Goal: Information Seeking & Learning: Learn about a topic

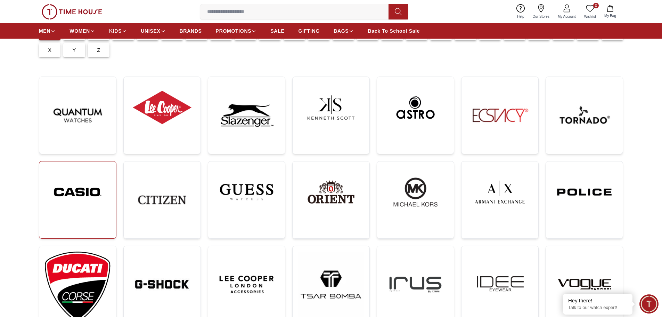
scroll to position [70, 0]
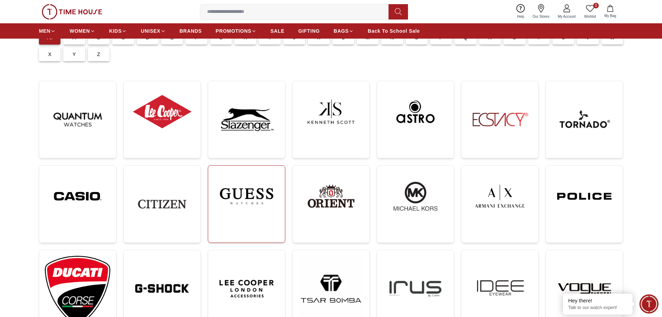
click at [252, 213] on img at bounding box center [247, 196] width 66 height 50
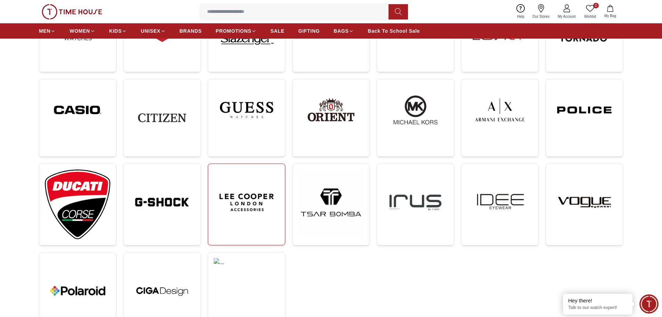
scroll to position [139, 0]
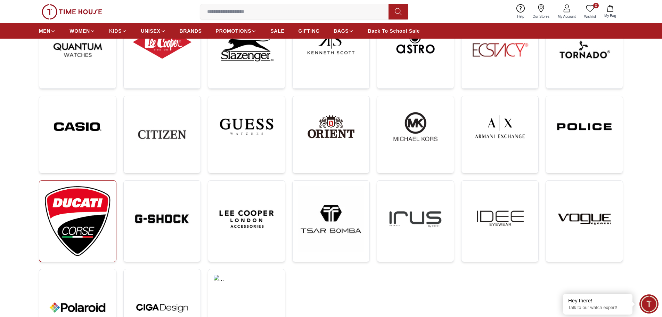
click at [87, 213] on img at bounding box center [78, 221] width 66 height 70
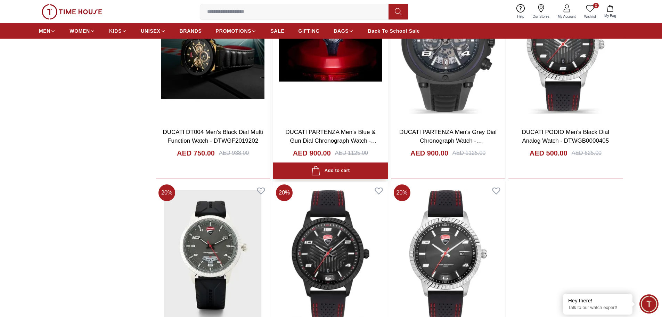
scroll to position [556, 0]
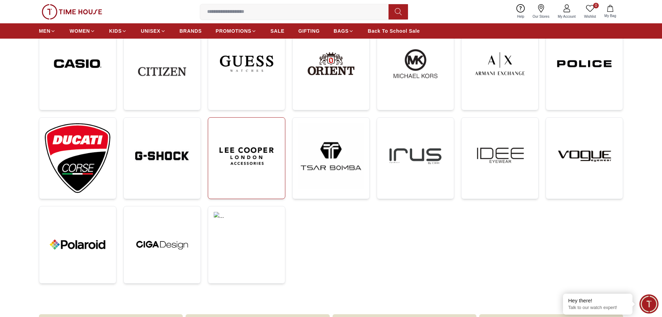
scroll to position [209, 0]
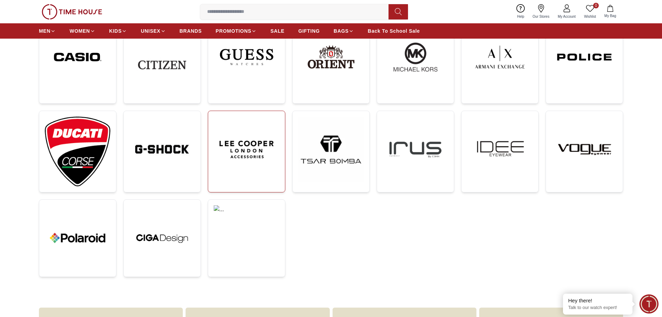
click at [249, 166] on img at bounding box center [247, 149] width 66 height 66
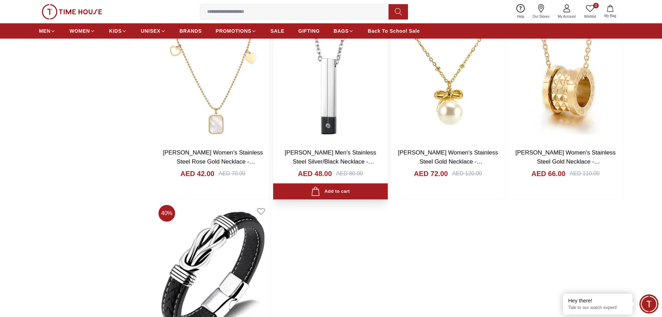
scroll to position [591, 0]
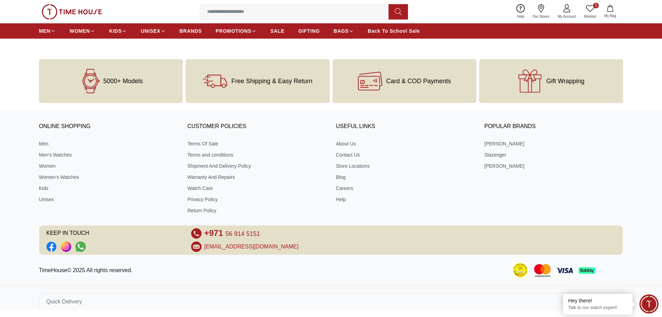
scroll to position [209, 0]
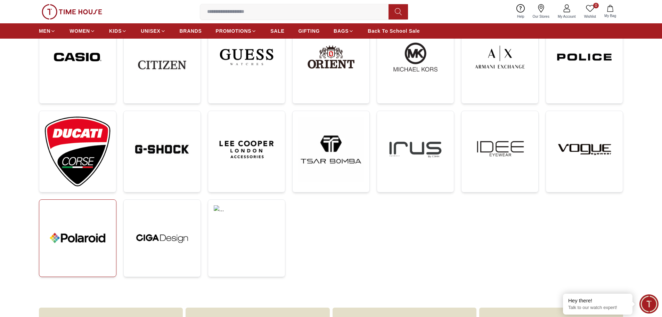
click at [107, 237] on img at bounding box center [78, 238] width 66 height 66
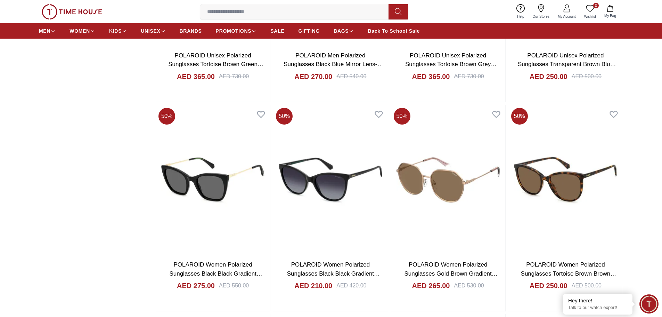
scroll to position [487, 0]
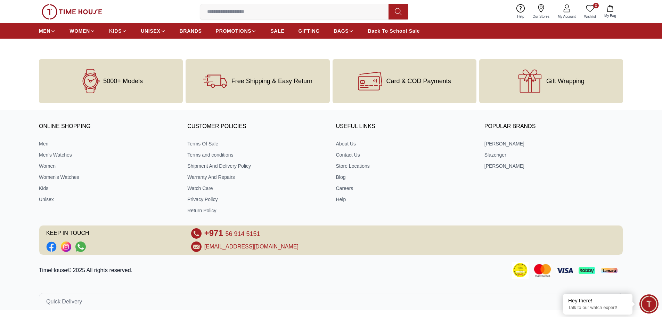
scroll to position [209, 0]
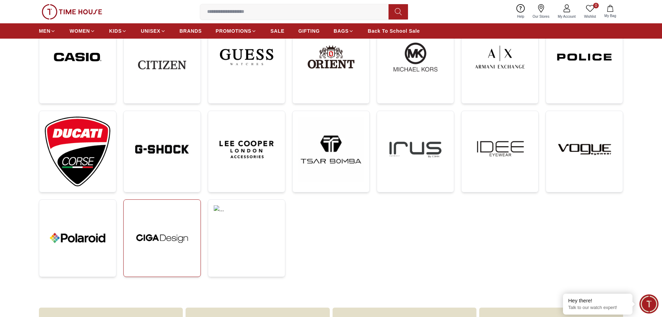
click at [196, 214] on link at bounding box center [161, 237] width 77 height 77
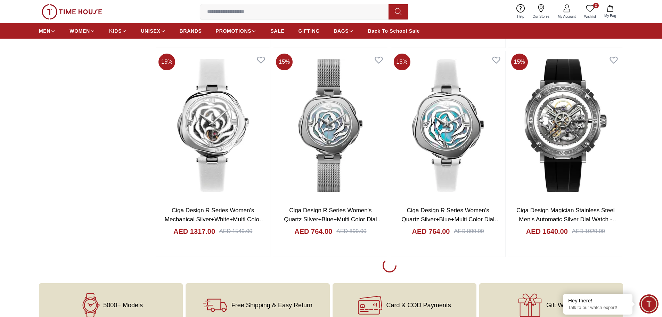
scroll to position [1355, 0]
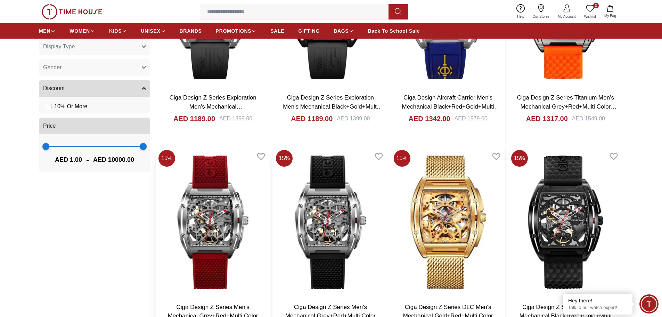
scroll to position [556, 0]
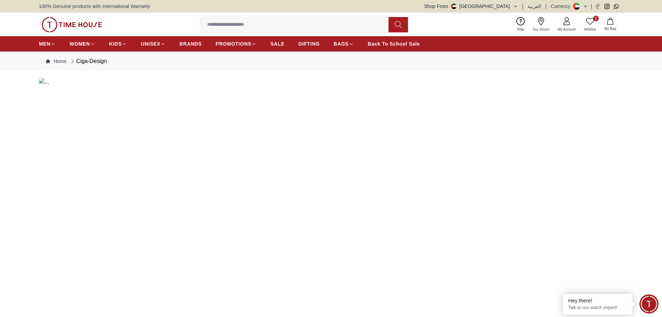
click at [185, 37] on nav "MEN WOMEN KIDS UNISEX BRANDS PROMOTIONS SALE GIFTING BAGS Back To School Sale" at bounding box center [229, 43] width 381 height 15
click at [186, 44] on span "BRANDS" at bounding box center [191, 43] width 22 height 7
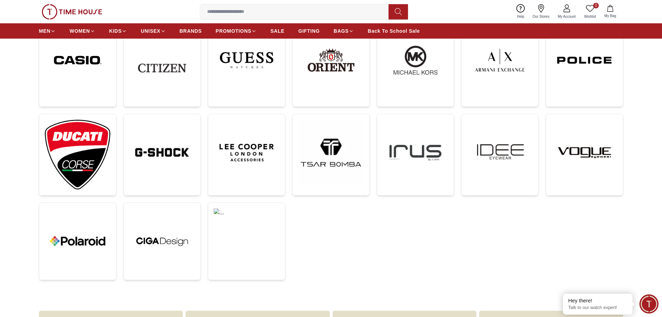
scroll to position [209, 0]
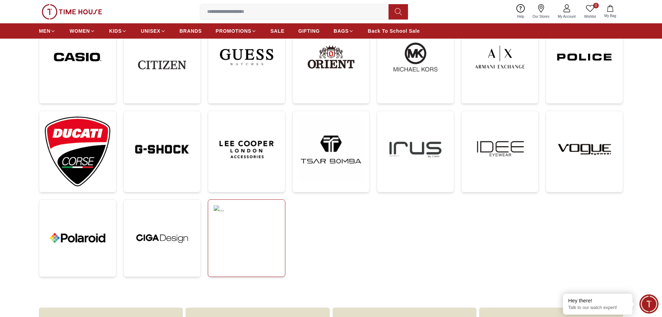
click at [270, 230] on img at bounding box center [247, 221] width 66 height 33
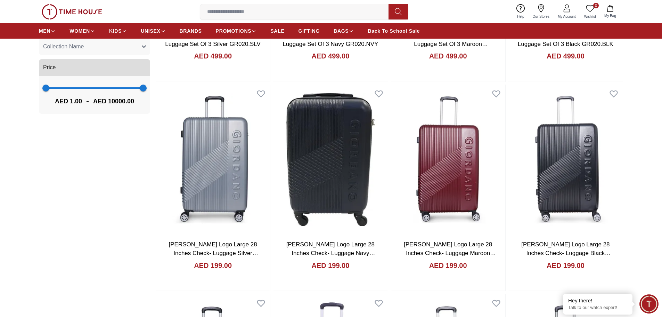
scroll to position [278, 0]
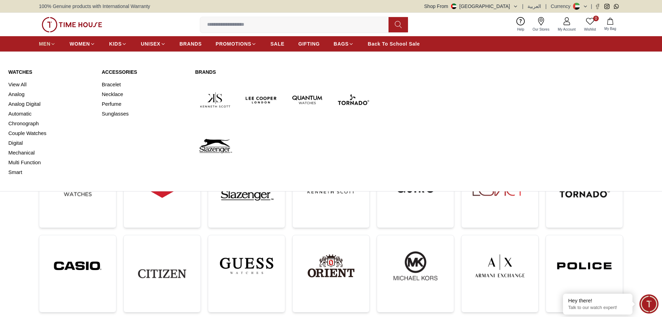
click at [43, 43] on span "MEN" at bounding box center [44, 43] width 11 height 7
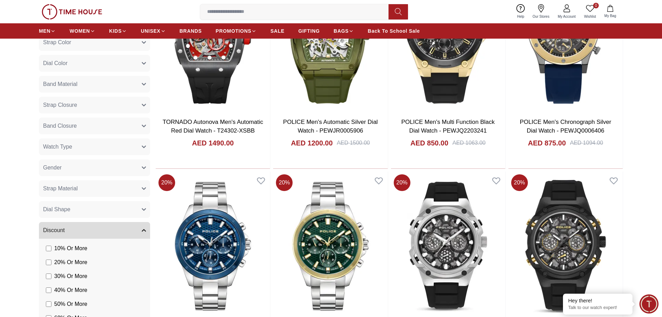
scroll to position [348, 0]
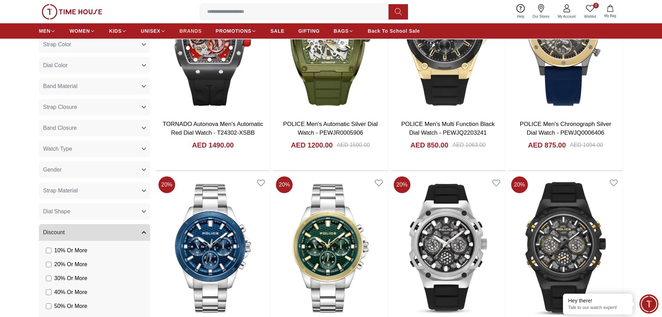
click at [184, 25] on link "BRANDS" at bounding box center [191, 31] width 22 height 13
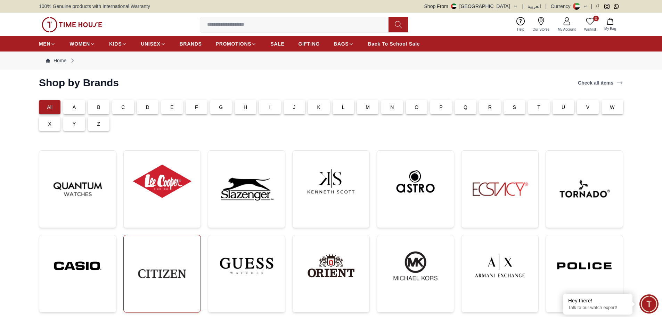
click at [171, 281] on img at bounding box center [162, 273] width 66 height 66
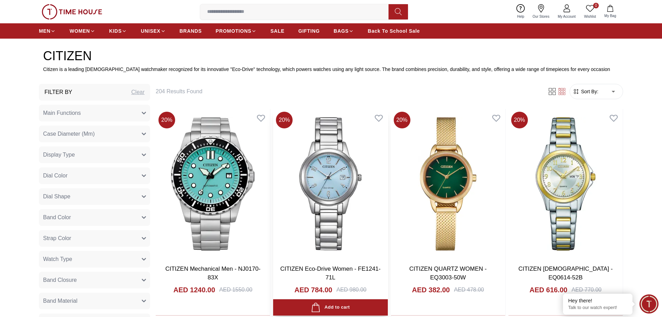
scroll to position [278, 0]
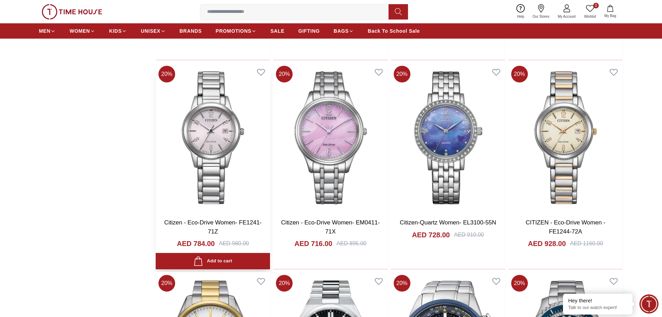
scroll to position [1355, 0]
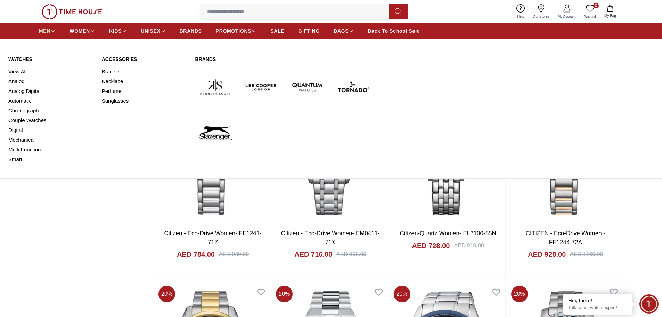
click at [52, 30] on icon at bounding box center [52, 30] width 5 height 5
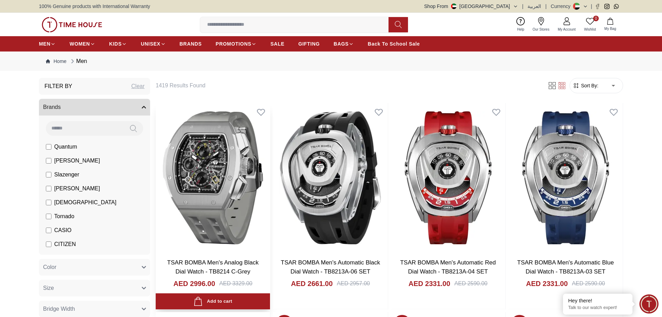
click at [213, 187] on img at bounding box center [213, 177] width 114 height 149
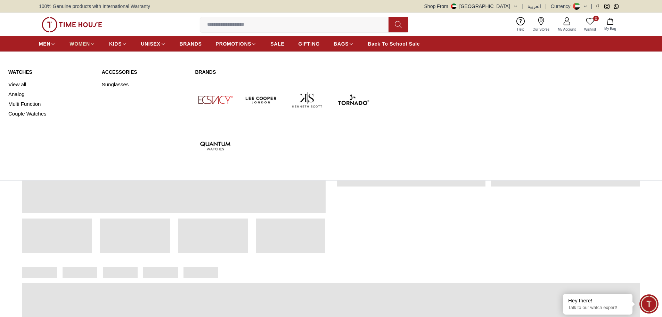
click at [88, 44] on span "WOMEN" at bounding box center [80, 43] width 21 height 7
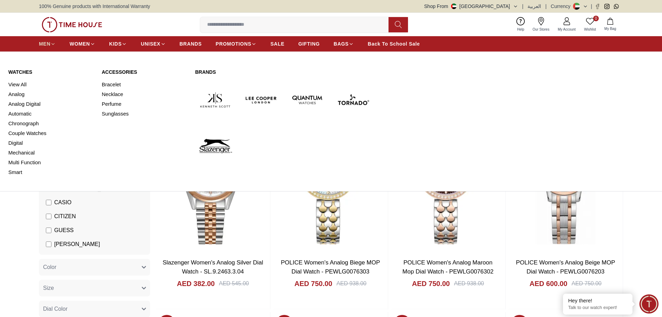
click at [39, 44] on span "MEN" at bounding box center [44, 43] width 11 height 7
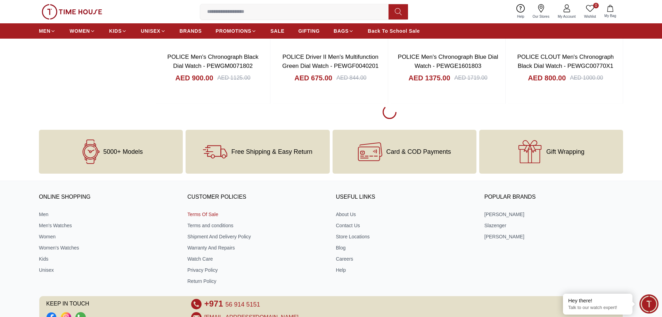
scroll to position [1043, 0]
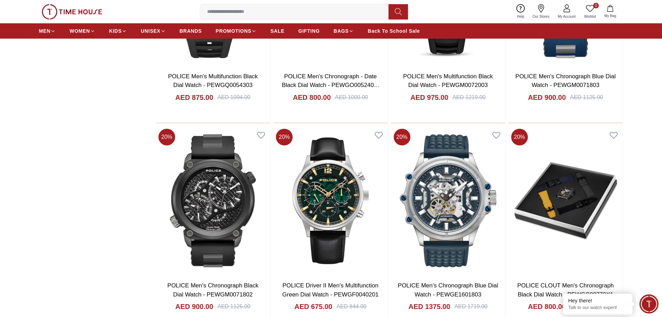
scroll to position [834, 0]
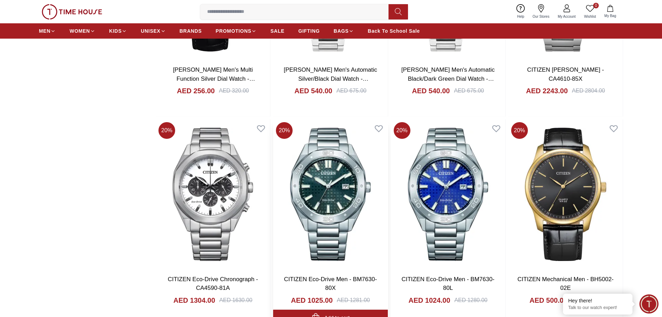
scroll to position [2467, 0]
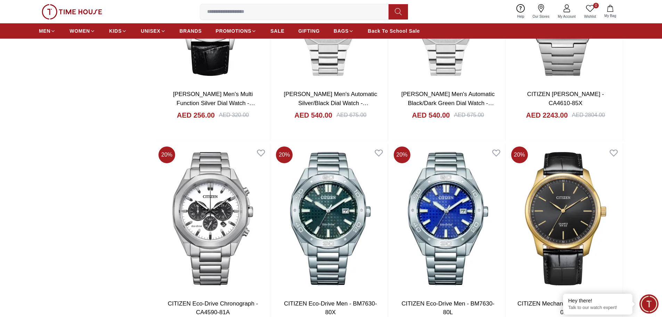
click at [244, 9] on input at bounding box center [297, 12] width 194 height 14
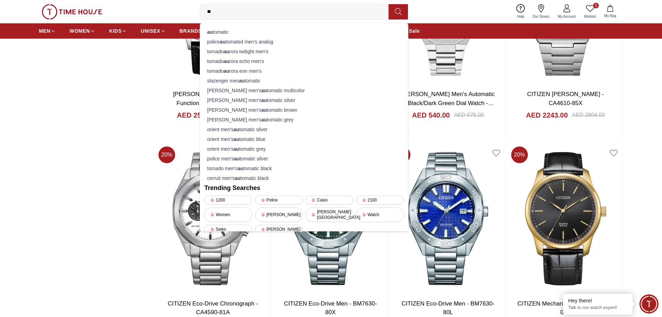
type input "**"
click at [215, 21] on div "0 Wishlist My Bag ** au tomatic police au tomated men's analog tornado au rora …" at bounding box center [331, 11] width 584 height 23
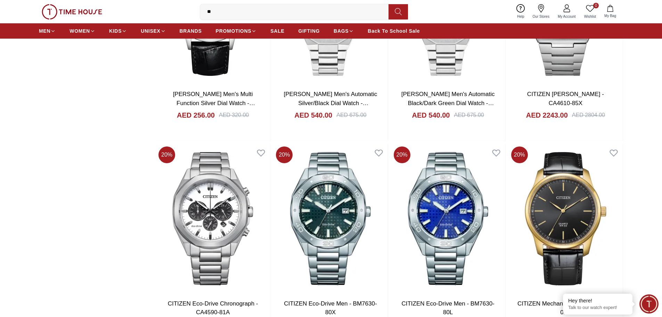
click at [221, 12] on input "**" at bounding box center [297, 12] width 194 height 14
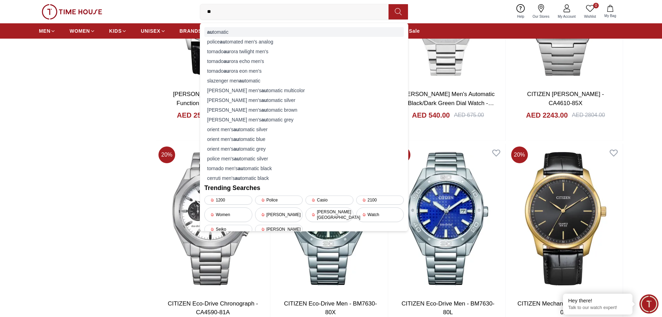
click at [216, 29] on div "au tomatic" at bounding box center [303, 32] width 199 height 10
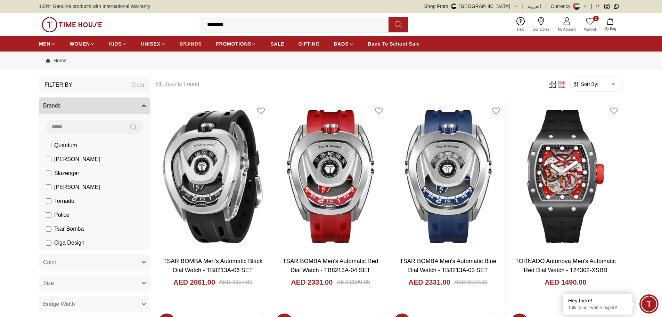
click at [197, 42] on span "BRANDS" at bounding box center [191, 43] width 22 height 7
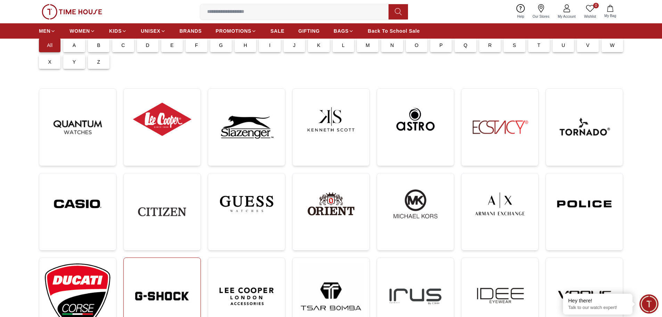
scroll to position [139, 0]
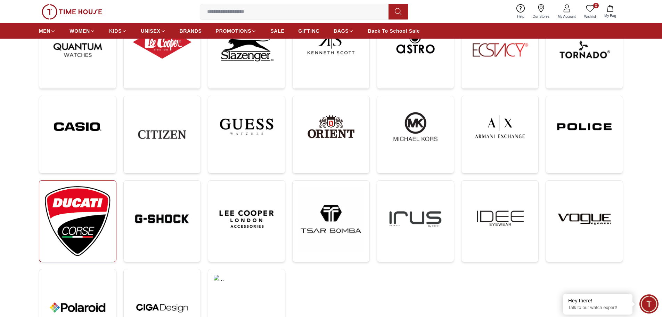
click at [85, 203] on img at bounding box center [78, 221] width 66 height 70
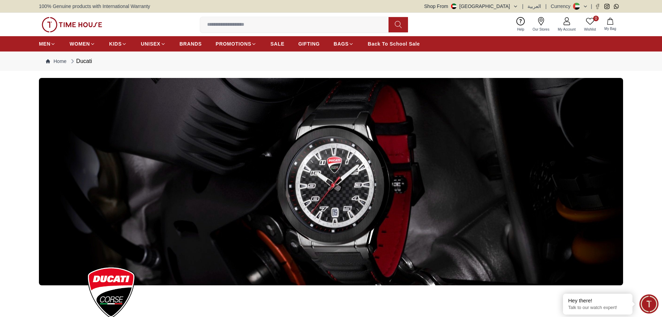
click at [501, 8] on button "Shop From [GEOGRAPHIC_DATA]" at bounding box center [471, 6] width 94 height 7
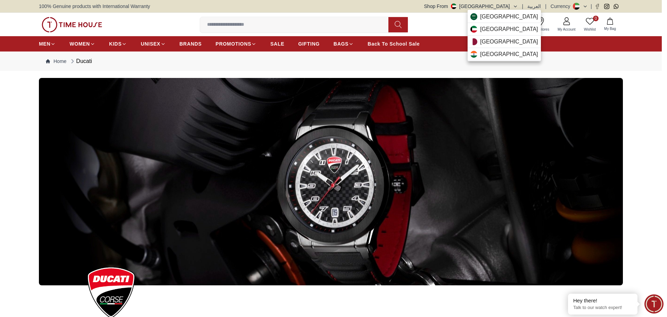
click at [267, 122] on div at bounding box center [333, 158] width 667 height 317
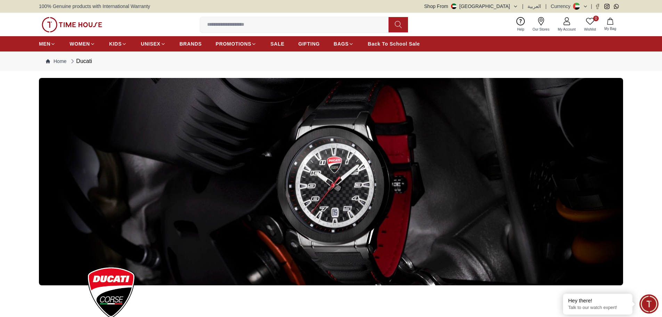
click at [176, 41] on ul "MEN WOMEN KIDS UNISEX BRANDS PROMOTIONS SALE GIFTING BAGS Back To School Sale" at bounding box center [229, 44] width 381 height 13
click at [189, 44] on span "BRANDS" at bounding box center [191, 43] width 22 height 7
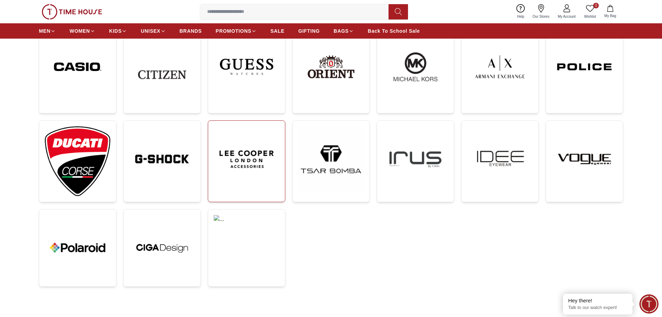
scroll to position [139, 0]
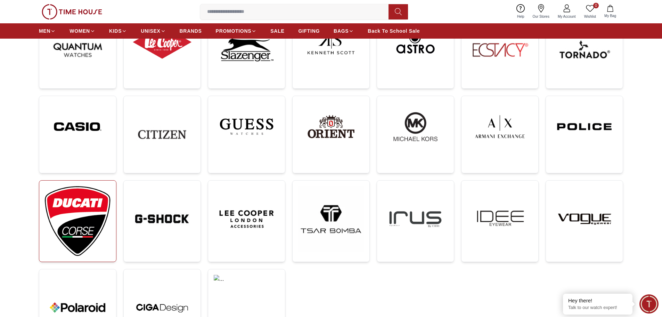
click at [78, 212] on img at bounding box center [78, 221] width 66 height 70
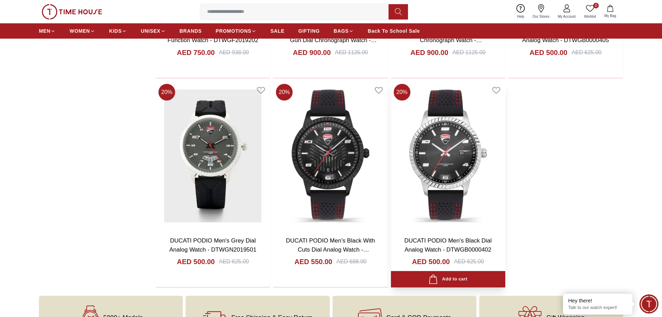
scroll to position [730, 0]
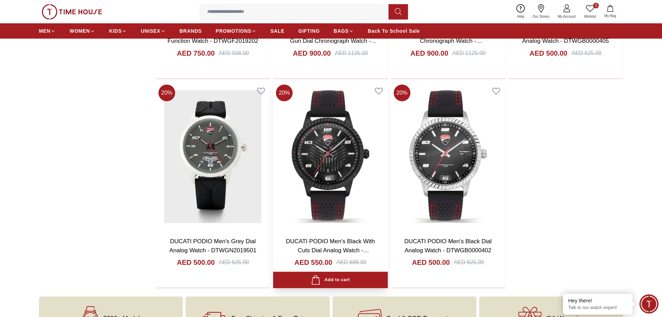
click at [334, 161] on img at bounding box center [330, 156] width 114 height 149
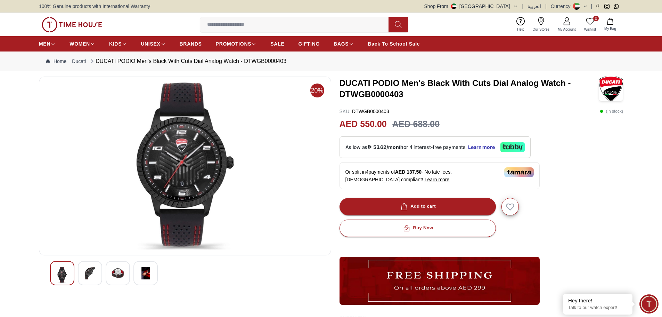
click at [84, 267] on img at bounding box center [90, 273] width 13 height 13
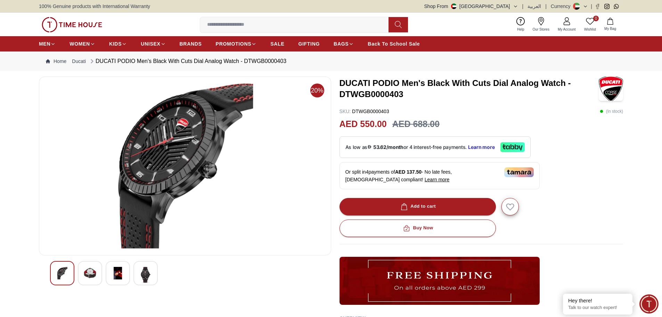
click at [123, 268] on img at bounding box center [118, 273] width 13 height 13
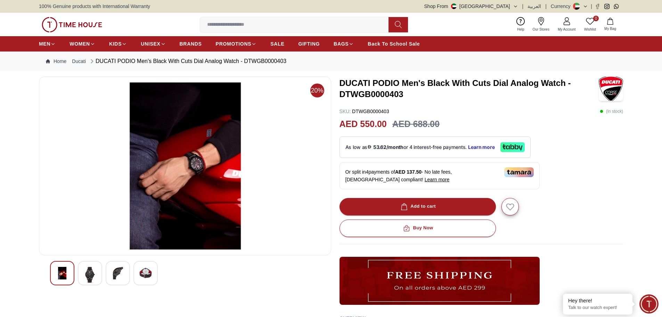
click at [140, 279] on div at bounding box center [145, 273] width 24 height 24
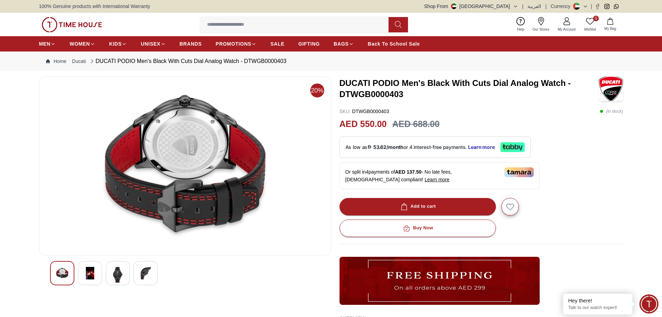
click at [116, 262] on div at bounding box center [118, 273] width 24 height 24
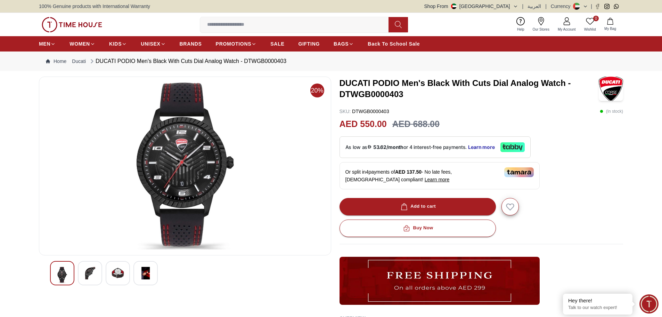
click at [155, 267] on div at bounding box center [145, 273] width 24 height 24
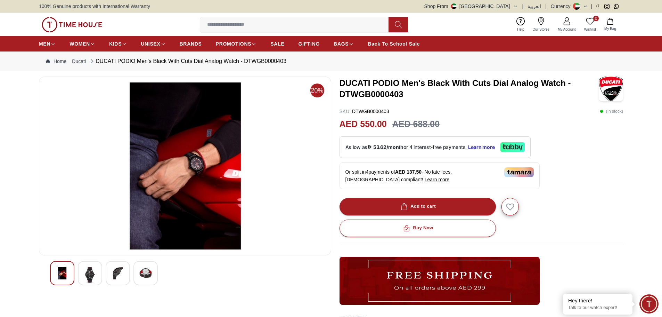
click at [112, 282] on div at bounding box center [118, 273] width 24 height 24
